Goal: Find specific page/section: Go to known website

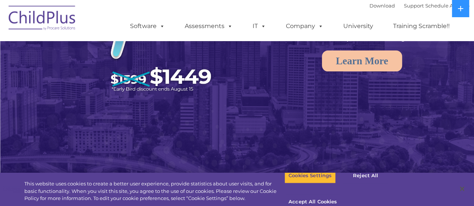
select select "MEDIUM"
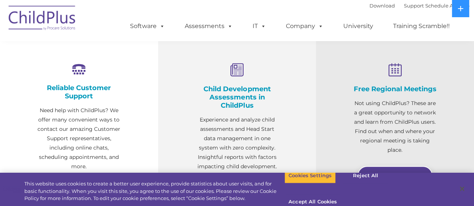
scroll to position [207, 0]
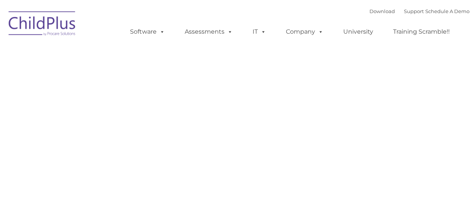
type input ""
